Goal: Task Accomplishment & Management: Manage account settings

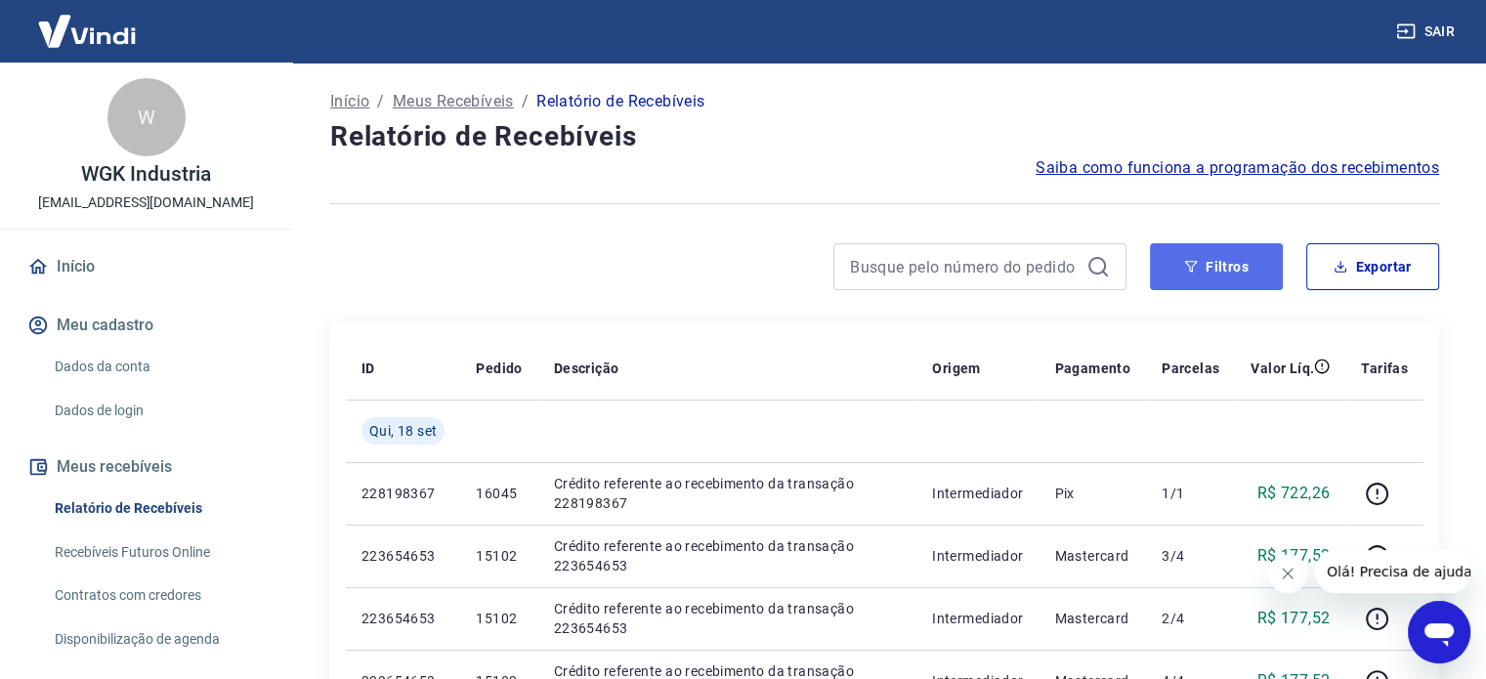
click at [1209, 265] on button "Filtros" at bounding box center [1216, 266] width 133 height 47
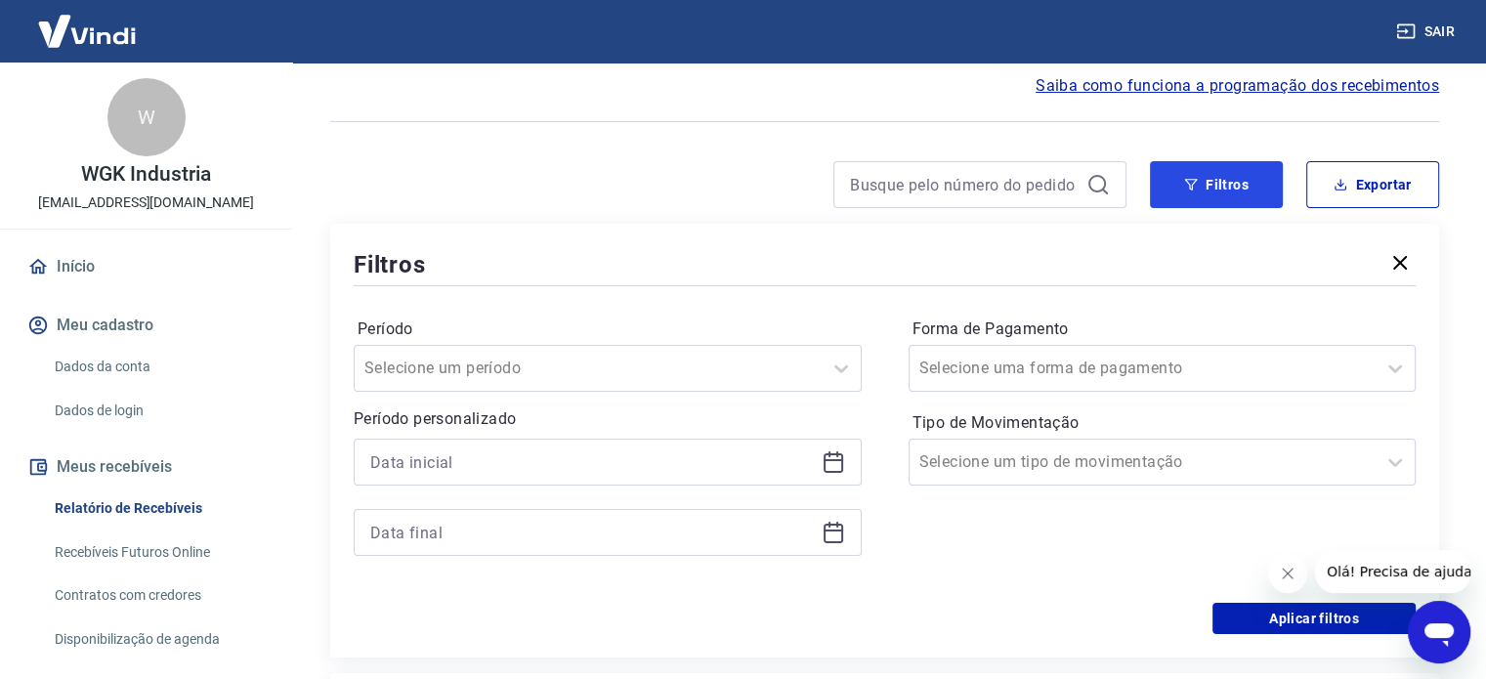
scroll to position [293, 0]
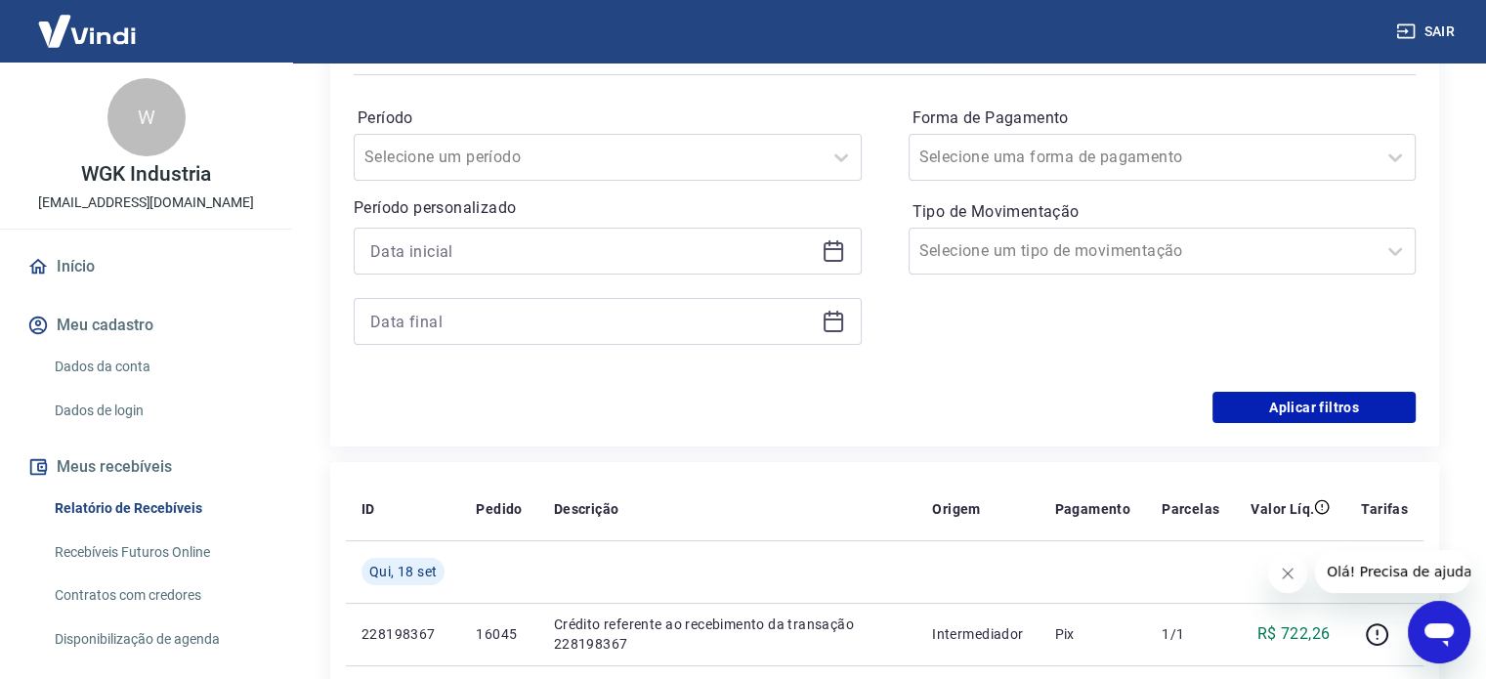
click at [834, 249] on icon at bounding box center [834, 249] width 20 height 2
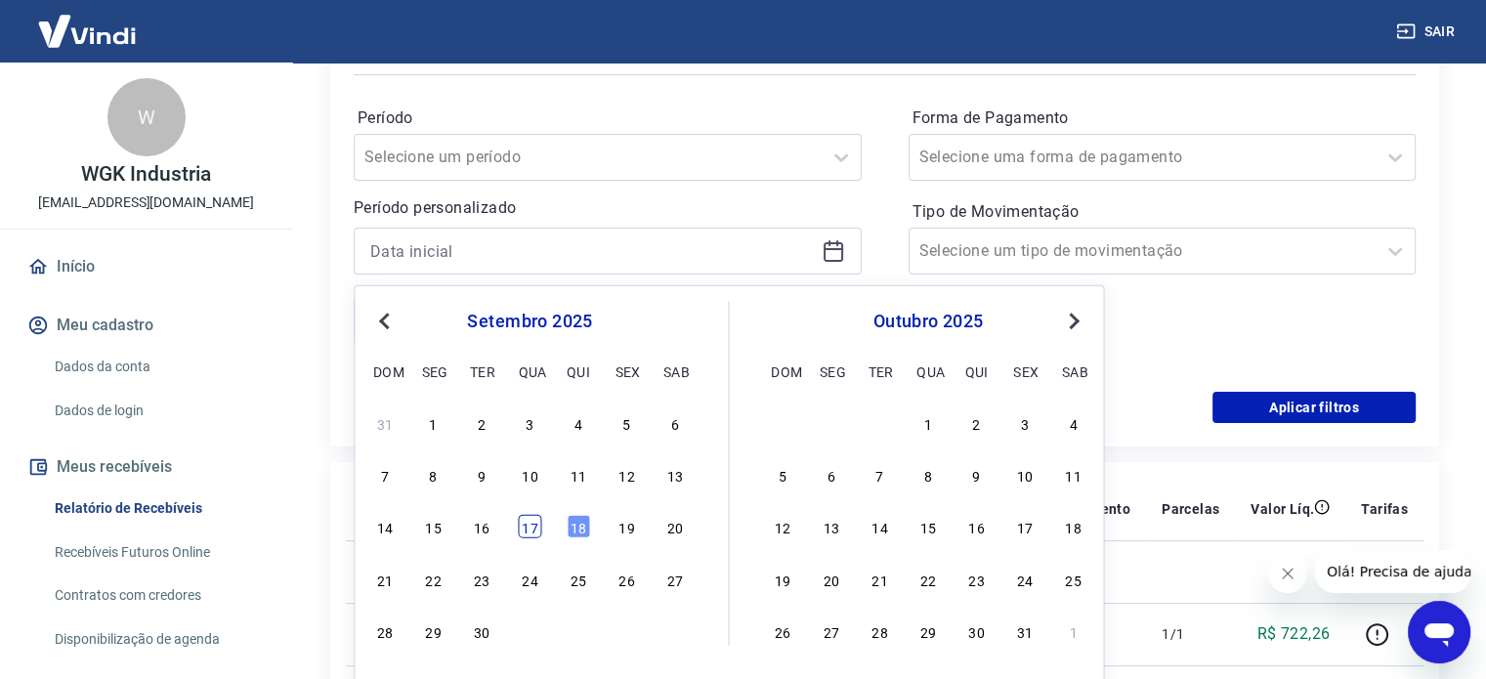
click at [532, 527] on div "17" at bounding box center [529, 526] width 23 height 23
type input "[DATE]"
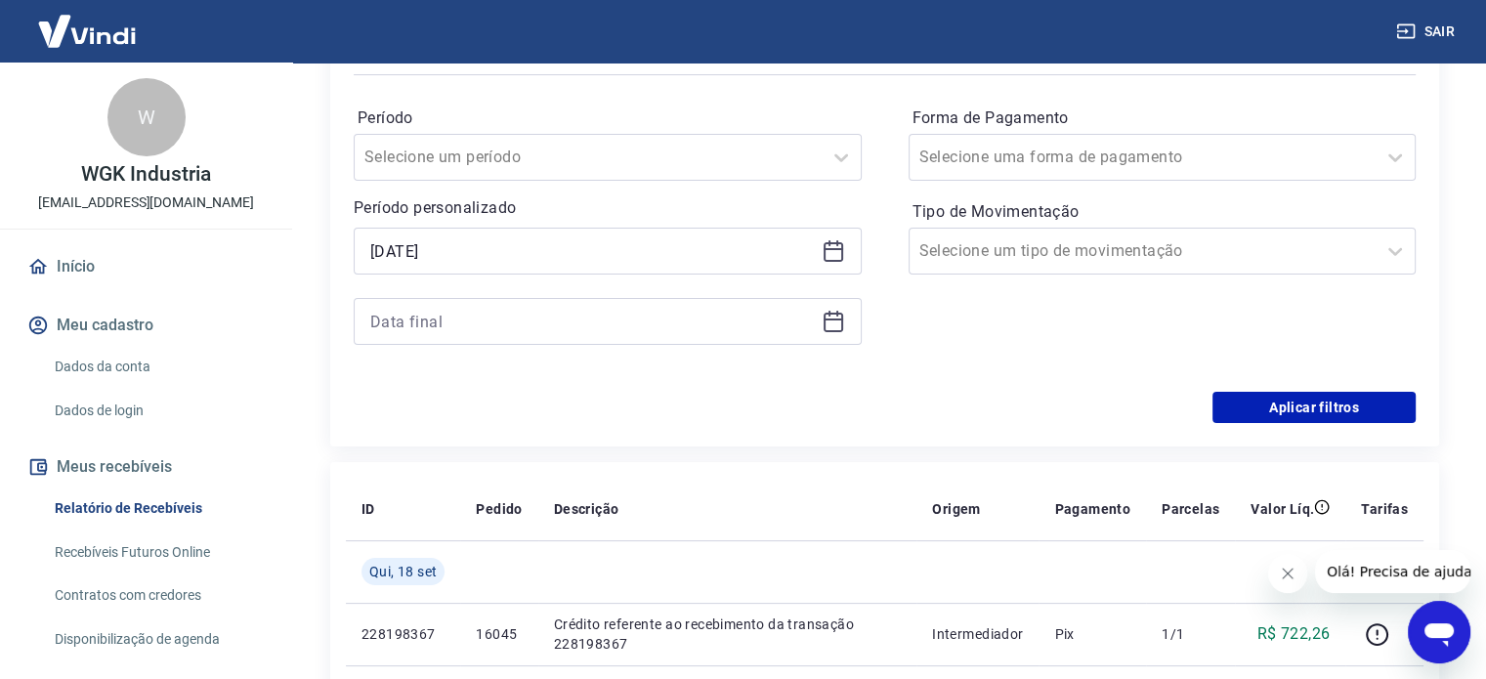
click at [837, 317] on icon at bounding box center [833, 321] width 23 height 23
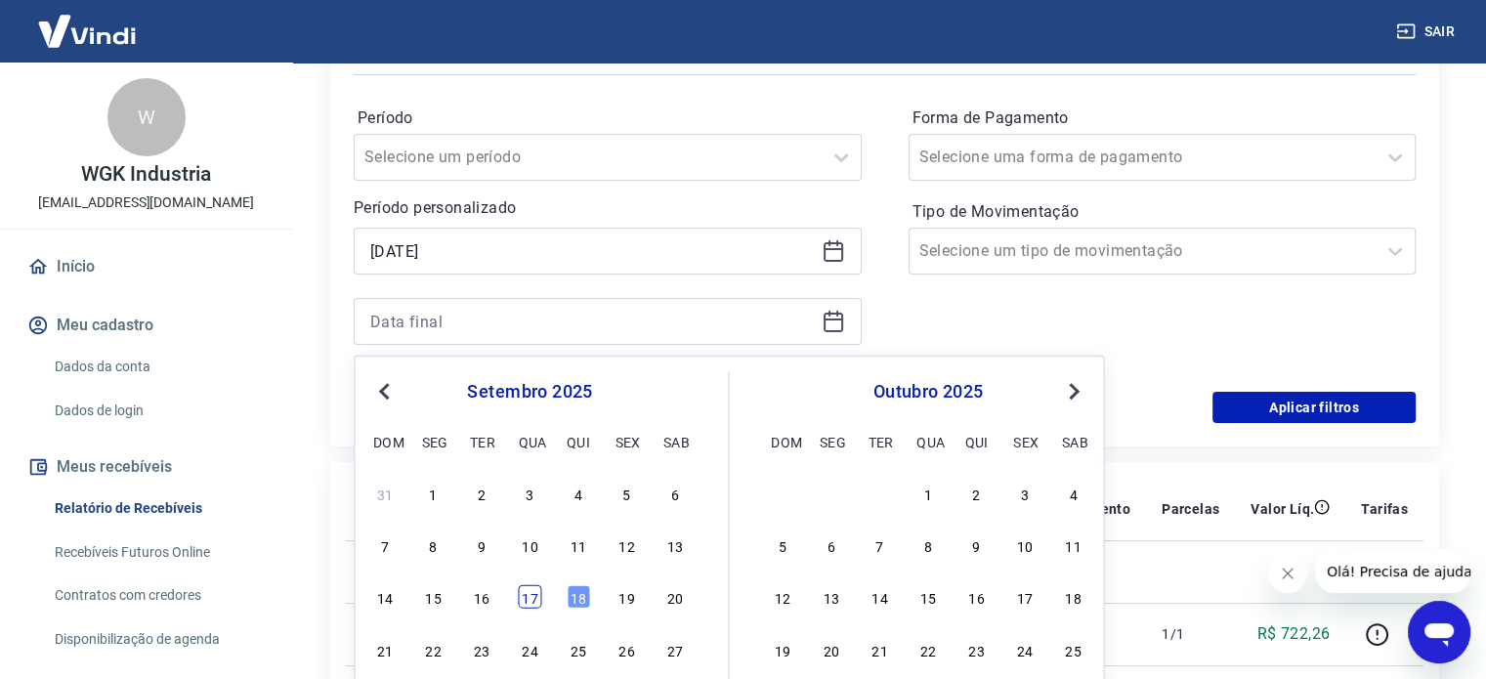
click at [531, 603] on div "17" at bounding box center [529, 596] width 23 height 23
type input "[DATE]"
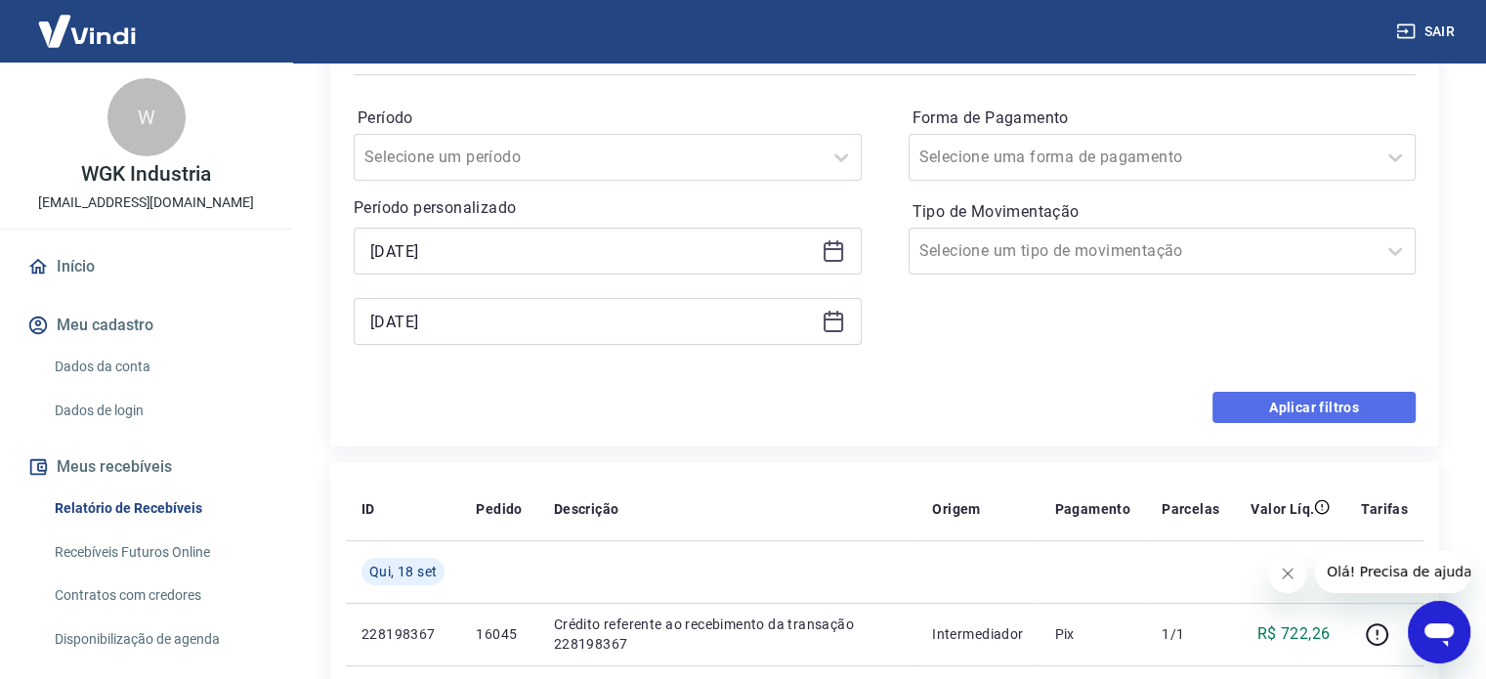
click at [1330, 404] on button "Aplicar filtros" at bounding box center [1313, 407] width 203 height 31
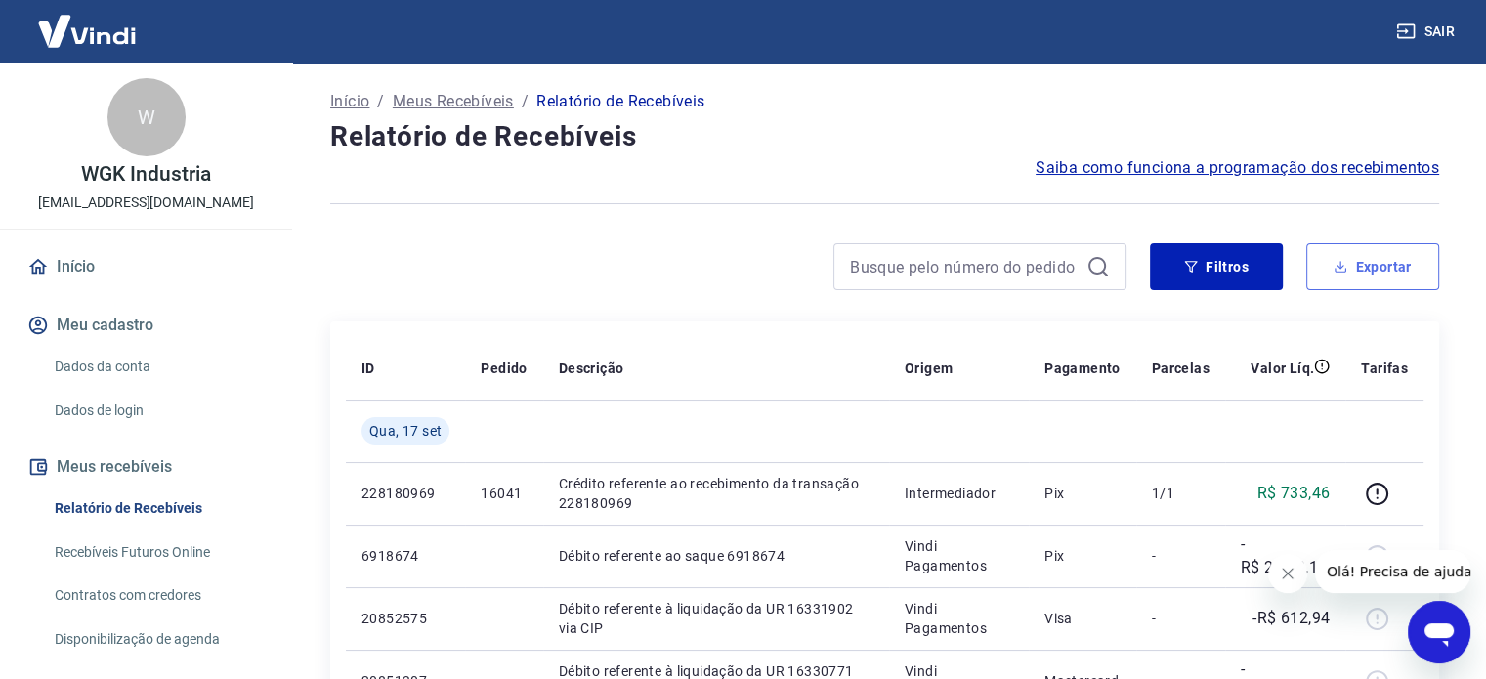
click at [1405, 273] on button "Exportar" at bounding box center [1372, 266] width 133 height 47
type input "[DATE]"
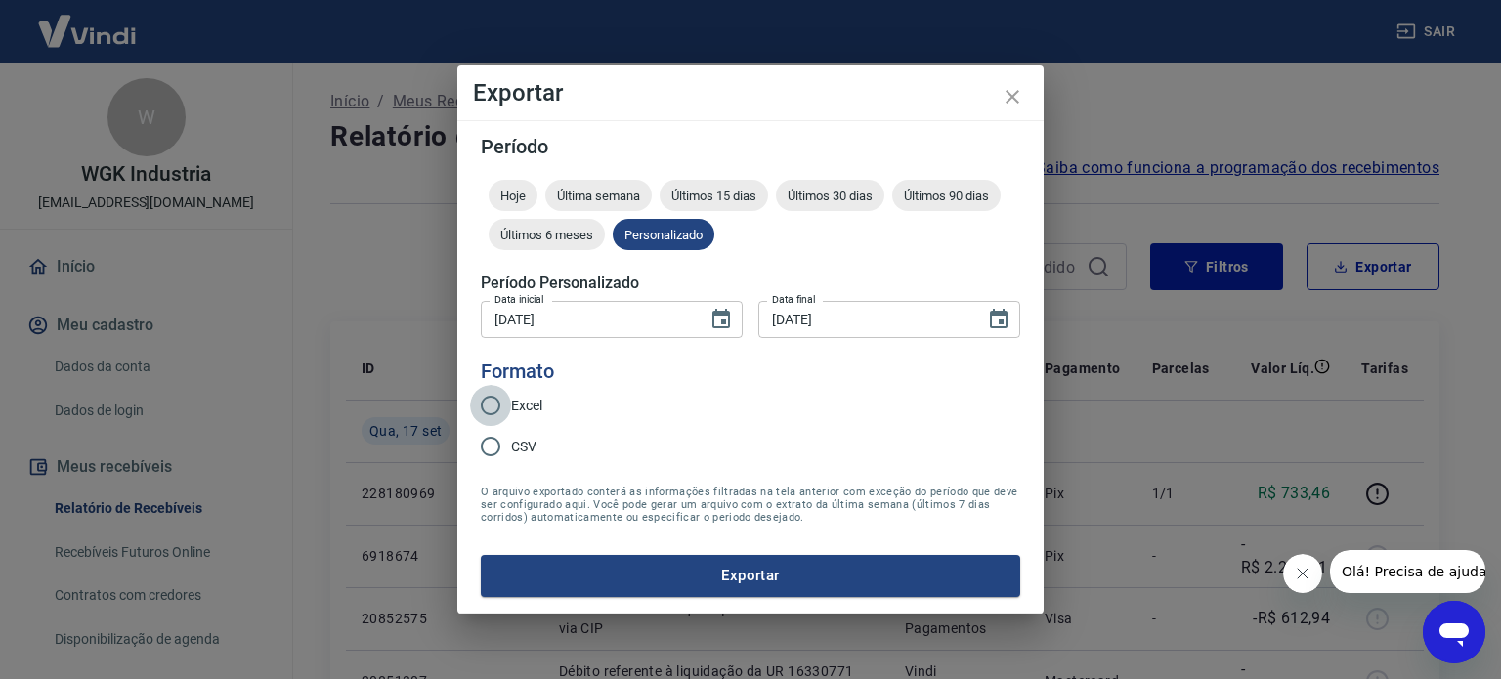
click at [490, 405] on input "Excel" at bounding box center [490, 405] width 41 height 41
radio input "true"
click at [806, 568] on button "Exportar" at bounding box center [750, 575] width 539 height 41
